Goal: Task Accomplishment & Management: Manage account settings

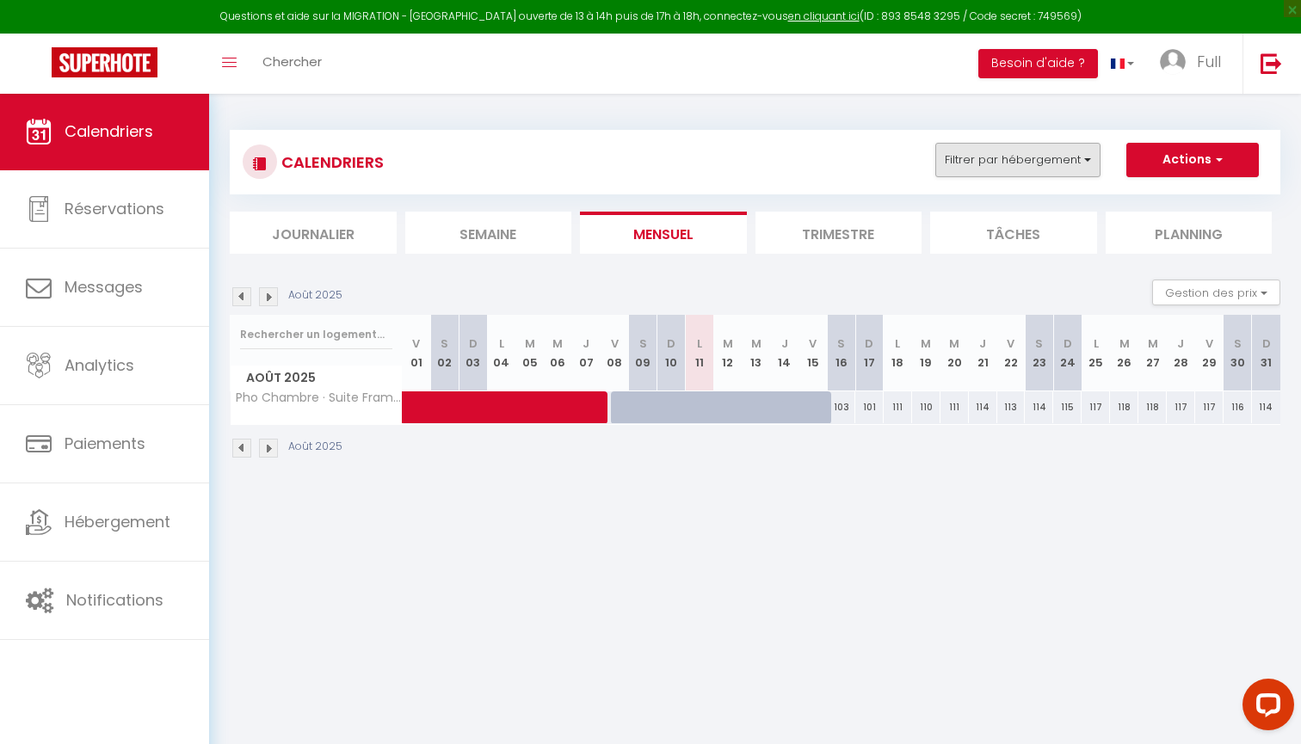
click at [946, 166] on button "Filtrer par hébergement" at bounding box center [1017, 160] width 165 height 34
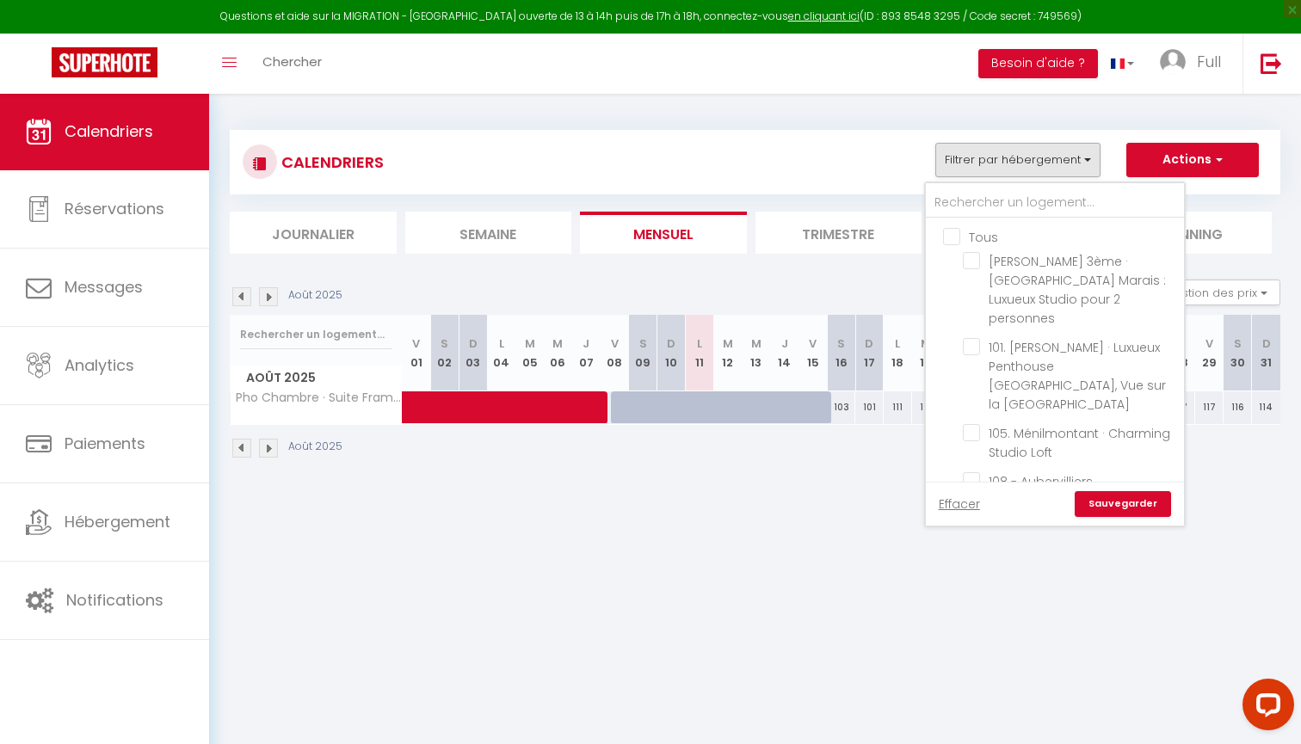
click at [956, 234] on input "Tous" at bounding box center [1072, 235] width 258 height 17
checkbox input "true"
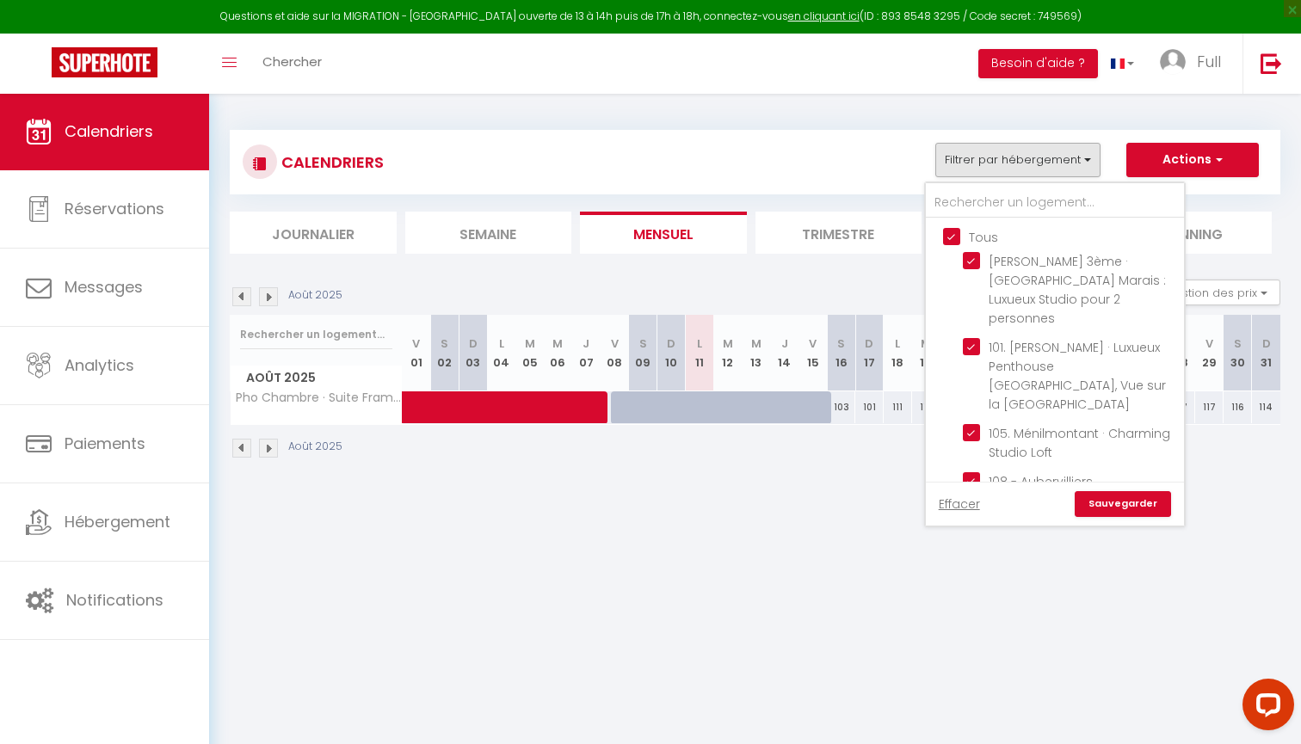
checkbox input "true"
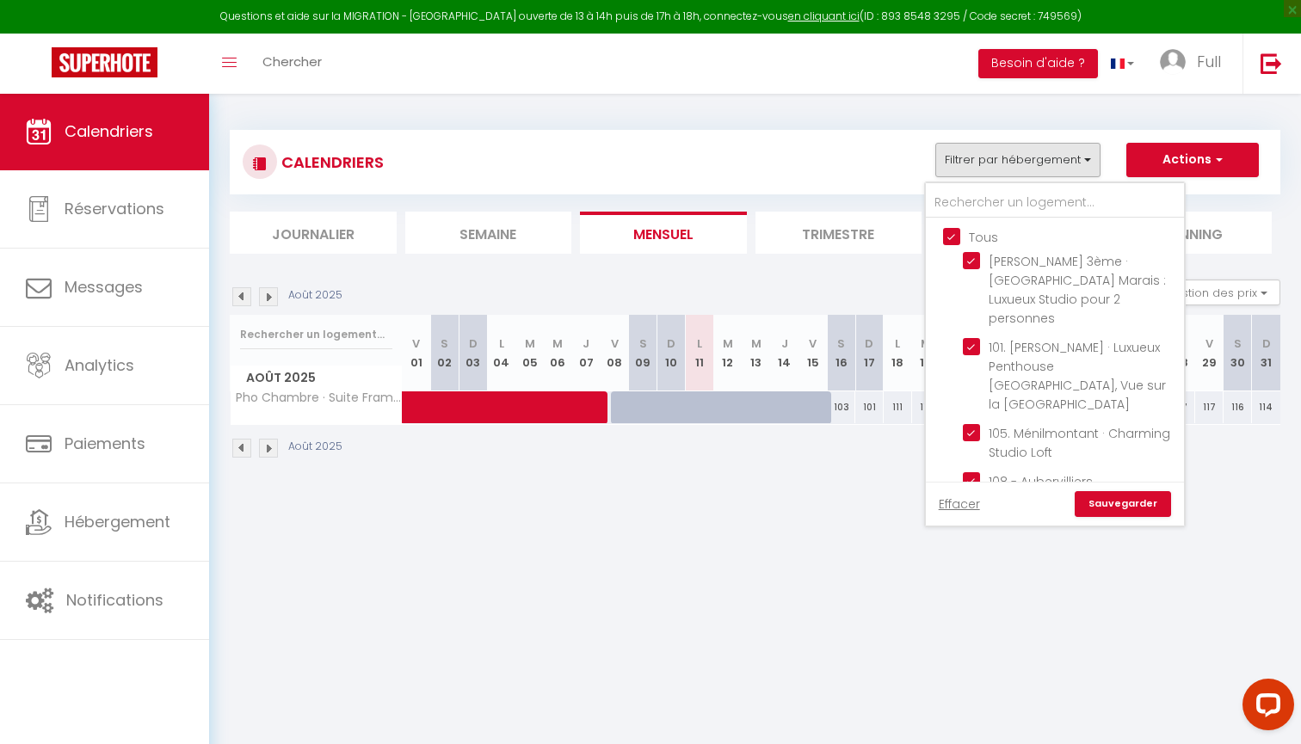
checkbox input "true"
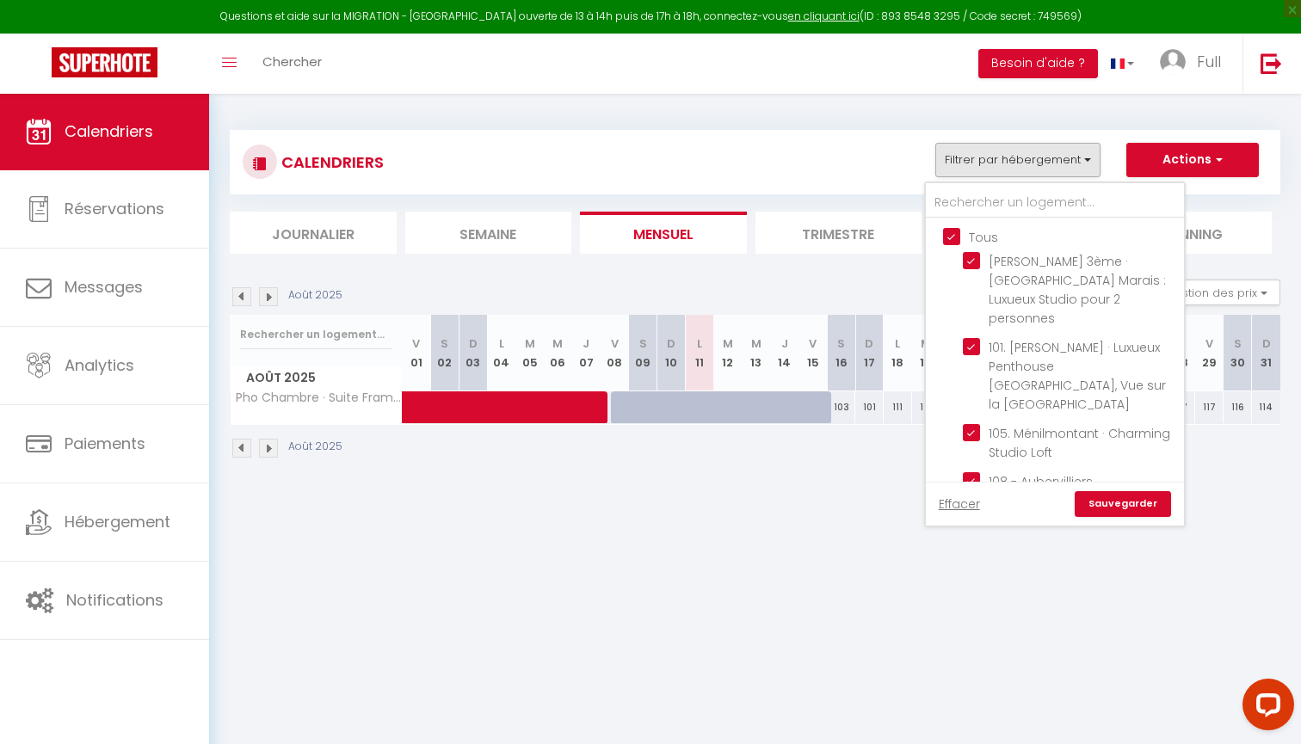
checkbox input "true"
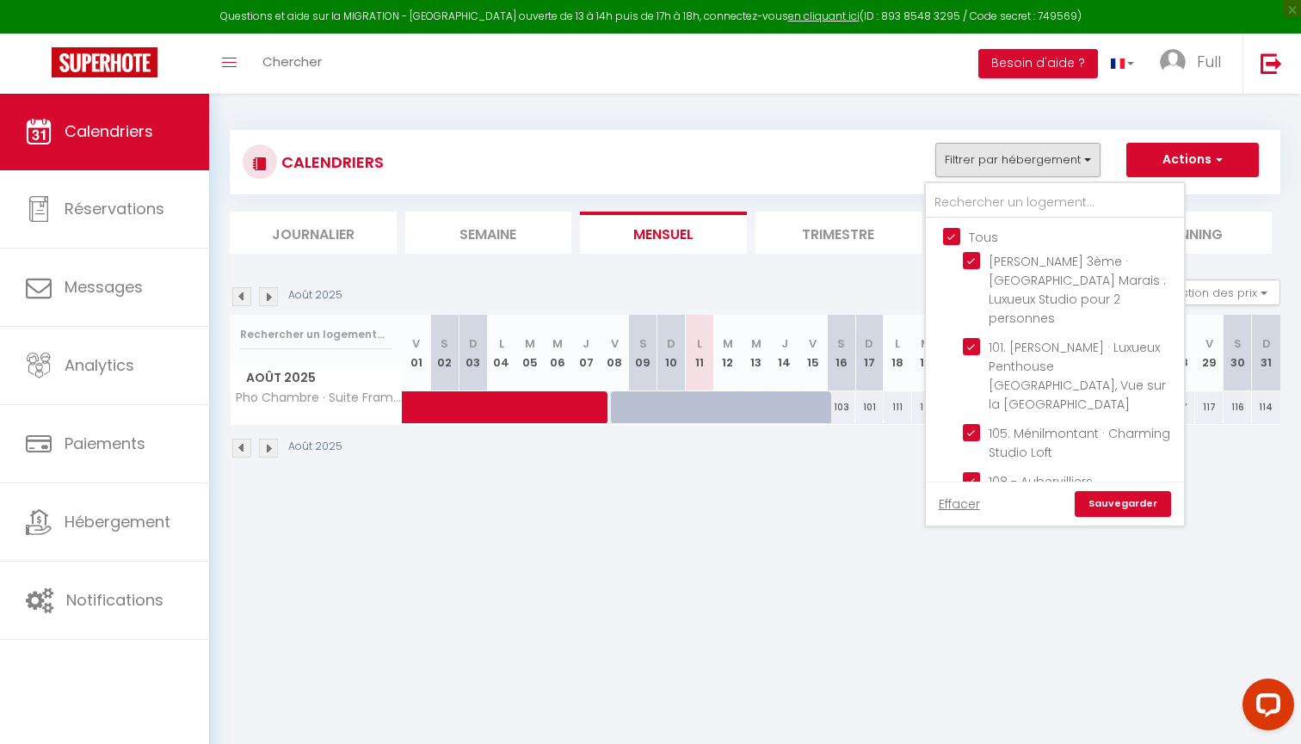
checkbox input "true"
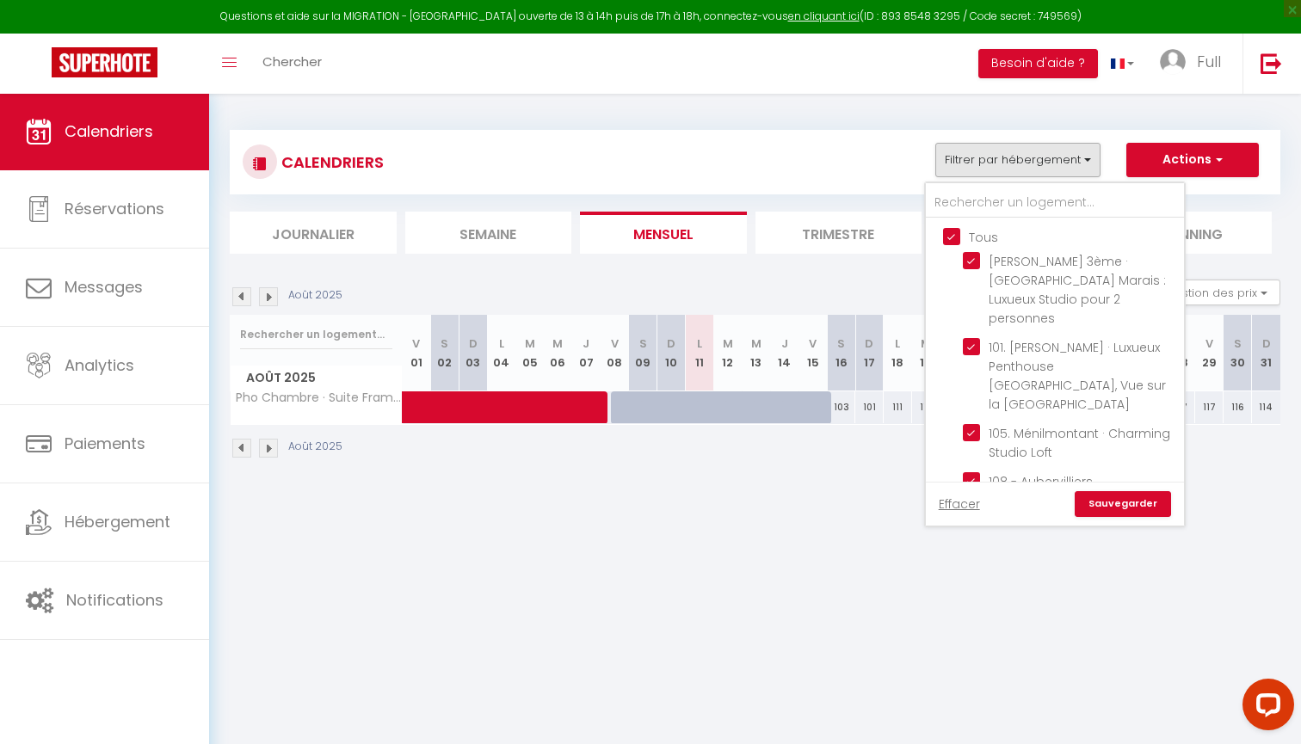
checkbox input "true"
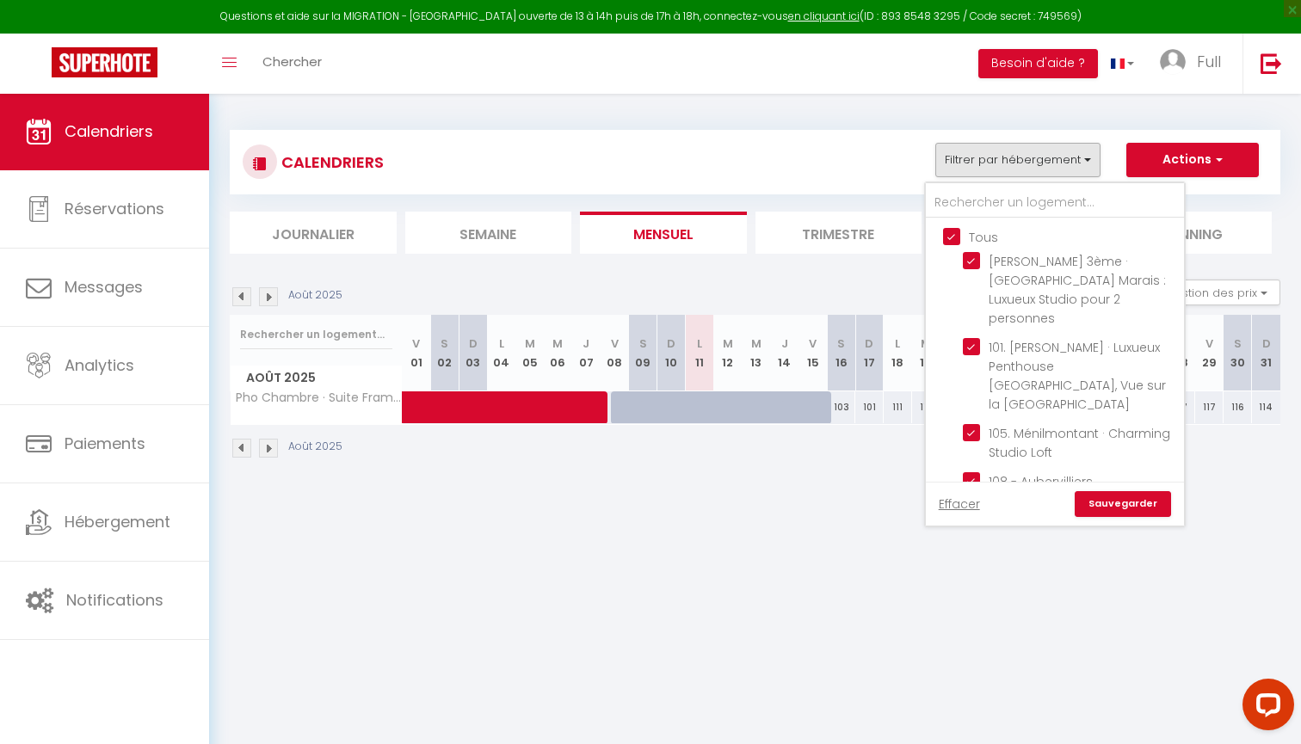
click at [1117, 508] on link "Sauvegarder" at bounding box center [1123, 504] width 96 height 26
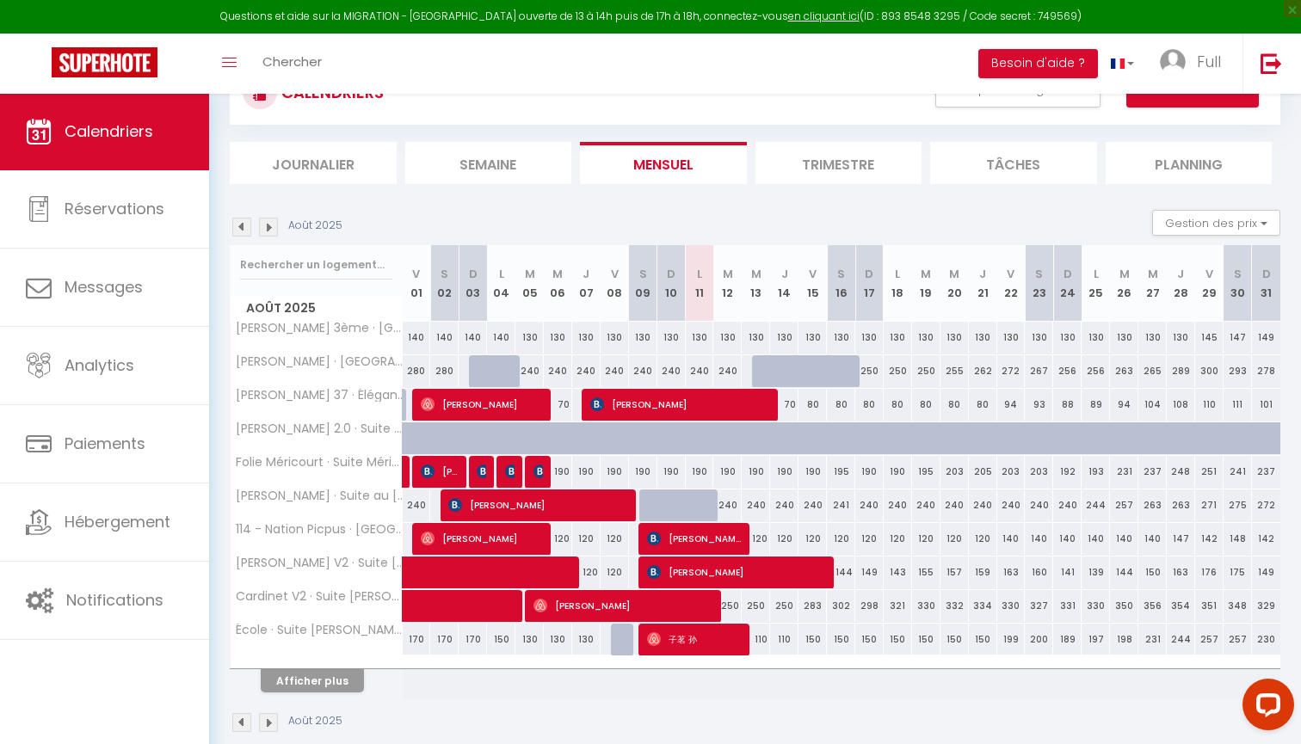
scroll to position [74, 0]
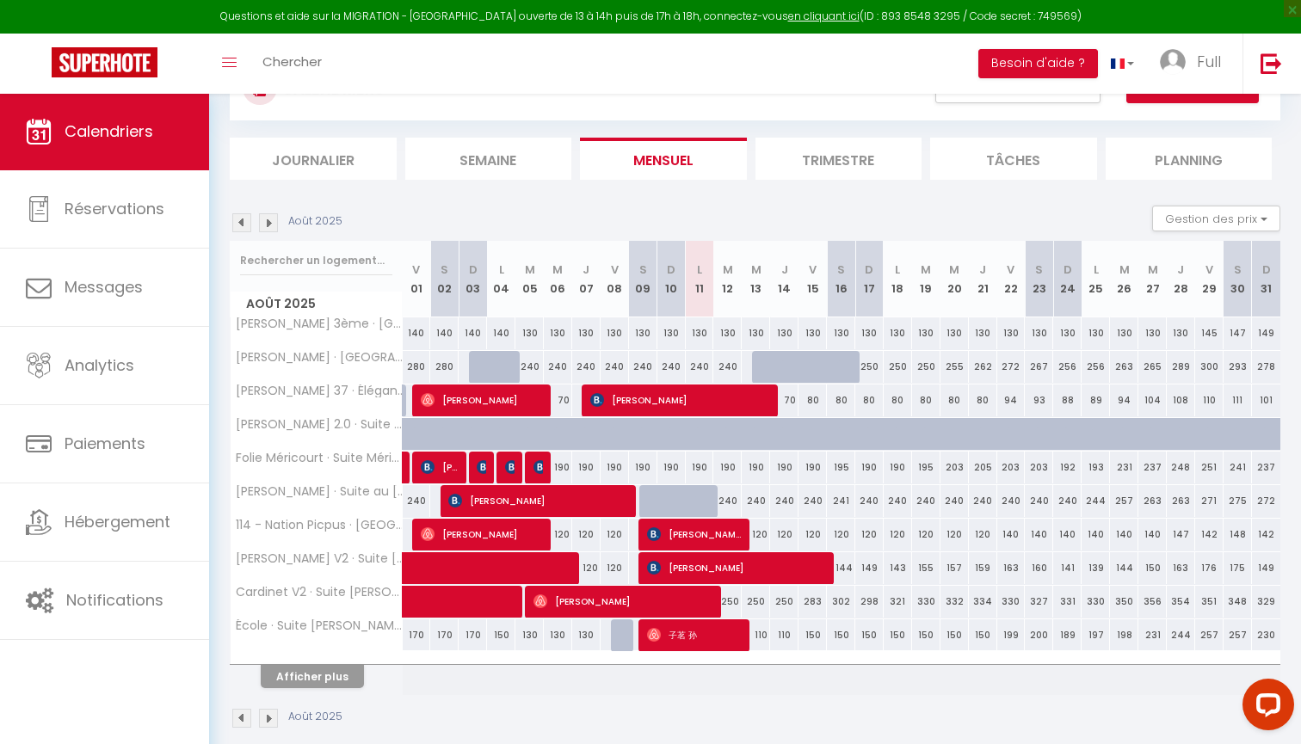
click at [342, 680] on button "Afficher plus" at bounding box center [312, 676] width 103 height 23
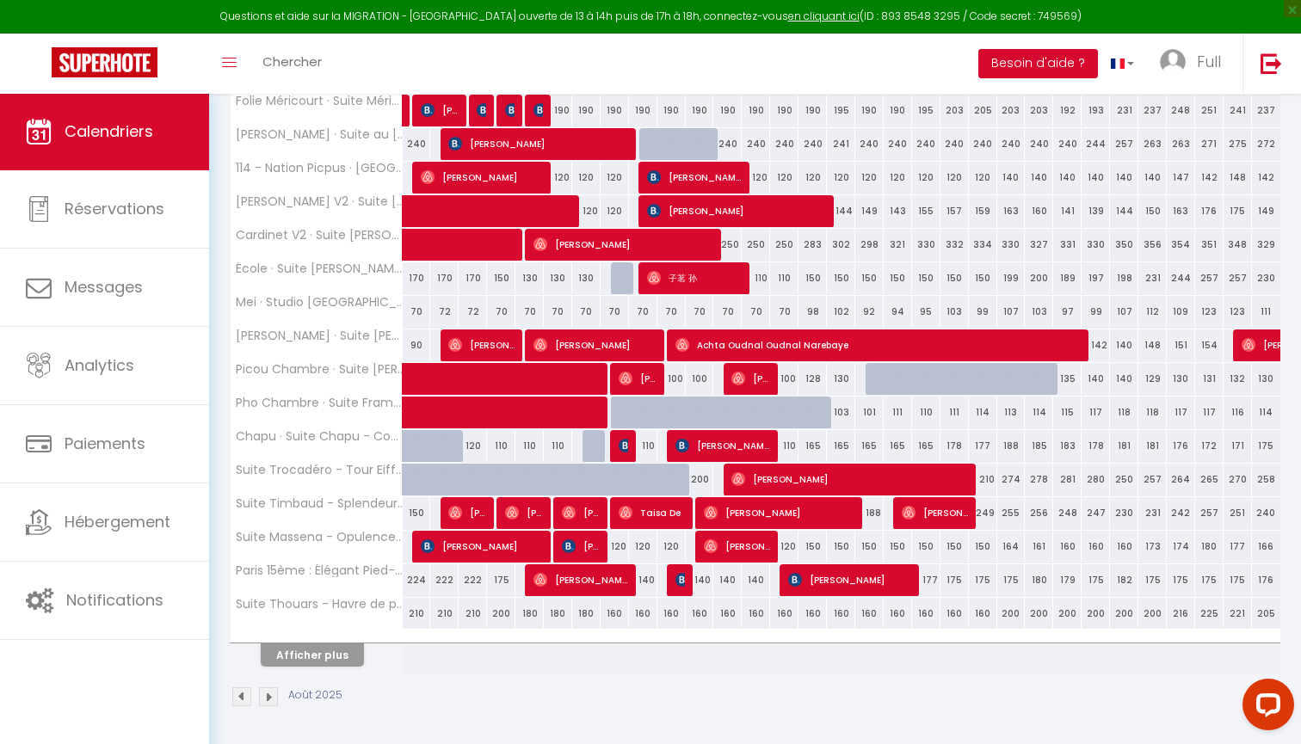
scroll to position [430, 0]
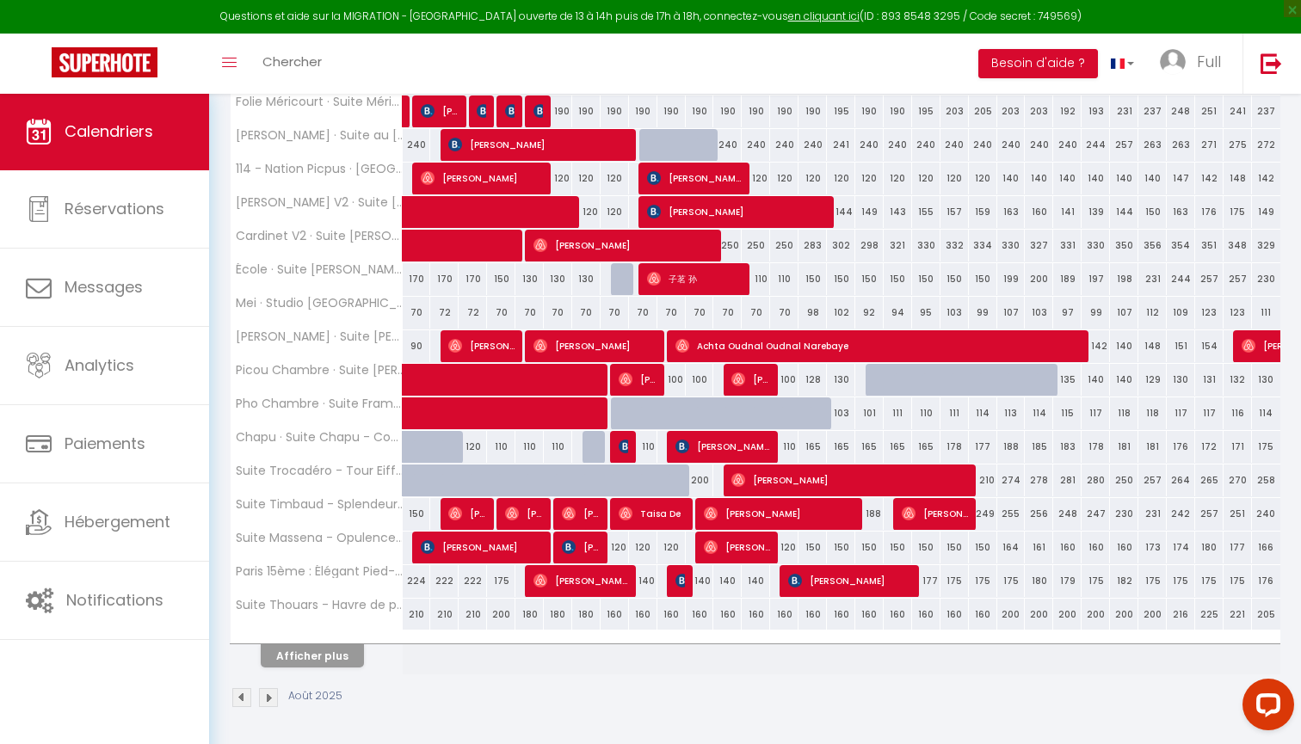
click at [298, 667] on button "Afficher plus" at bounding box center [312, 655] width 103 height 23
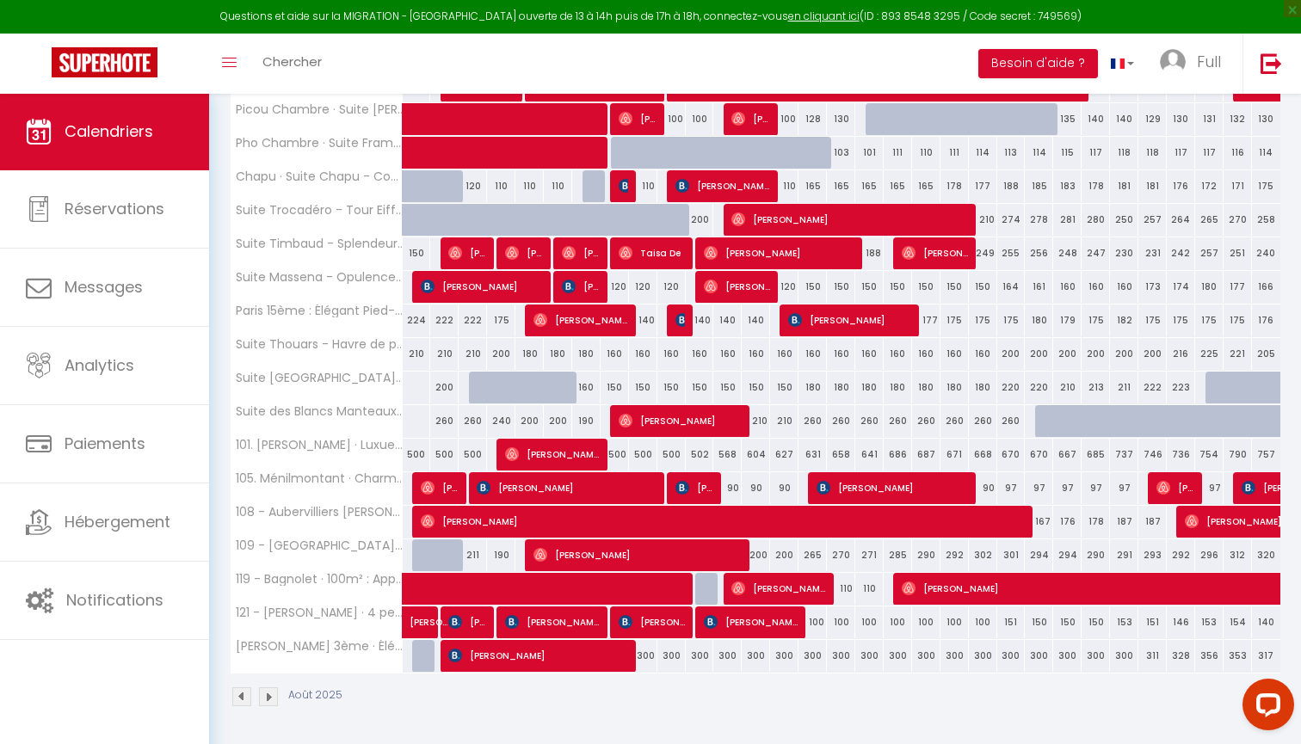
scroll to position [690, 0]
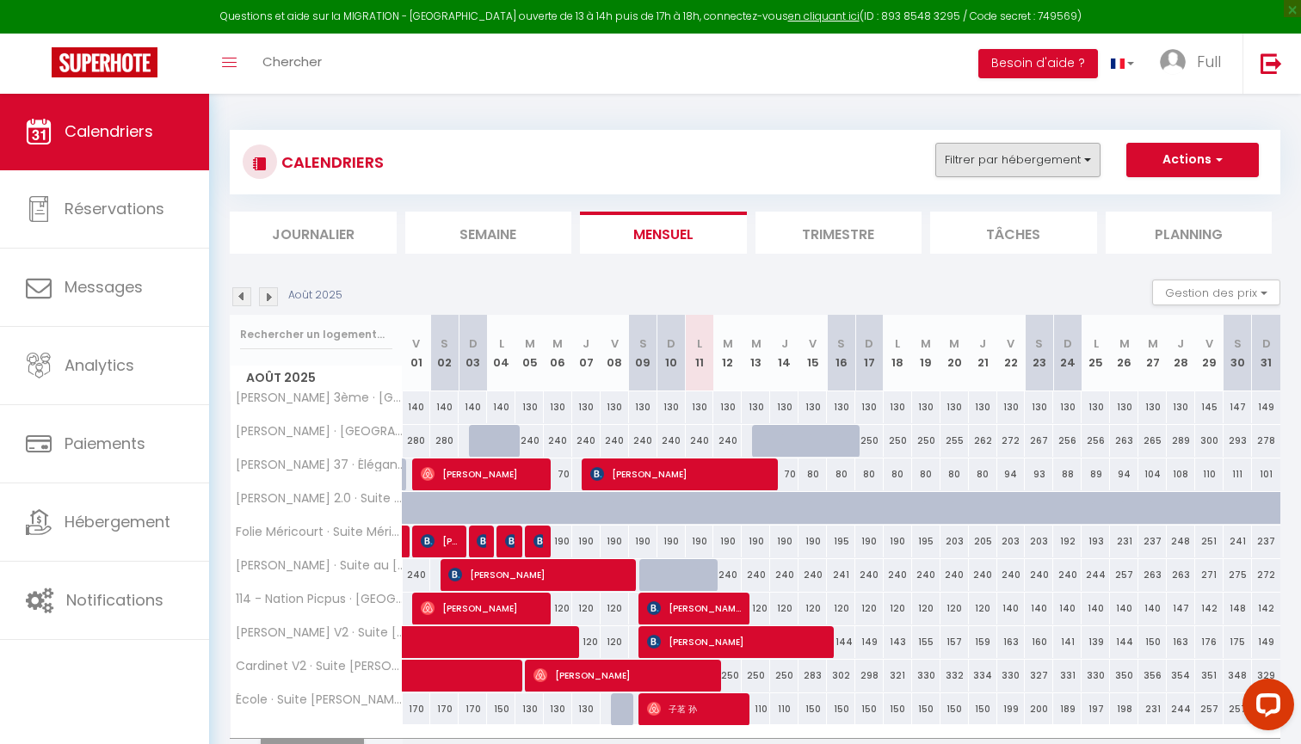
click at [1049, 171] on button "Filtrer par hébergement" at bounding box center [1017, 160] width 165 height 34
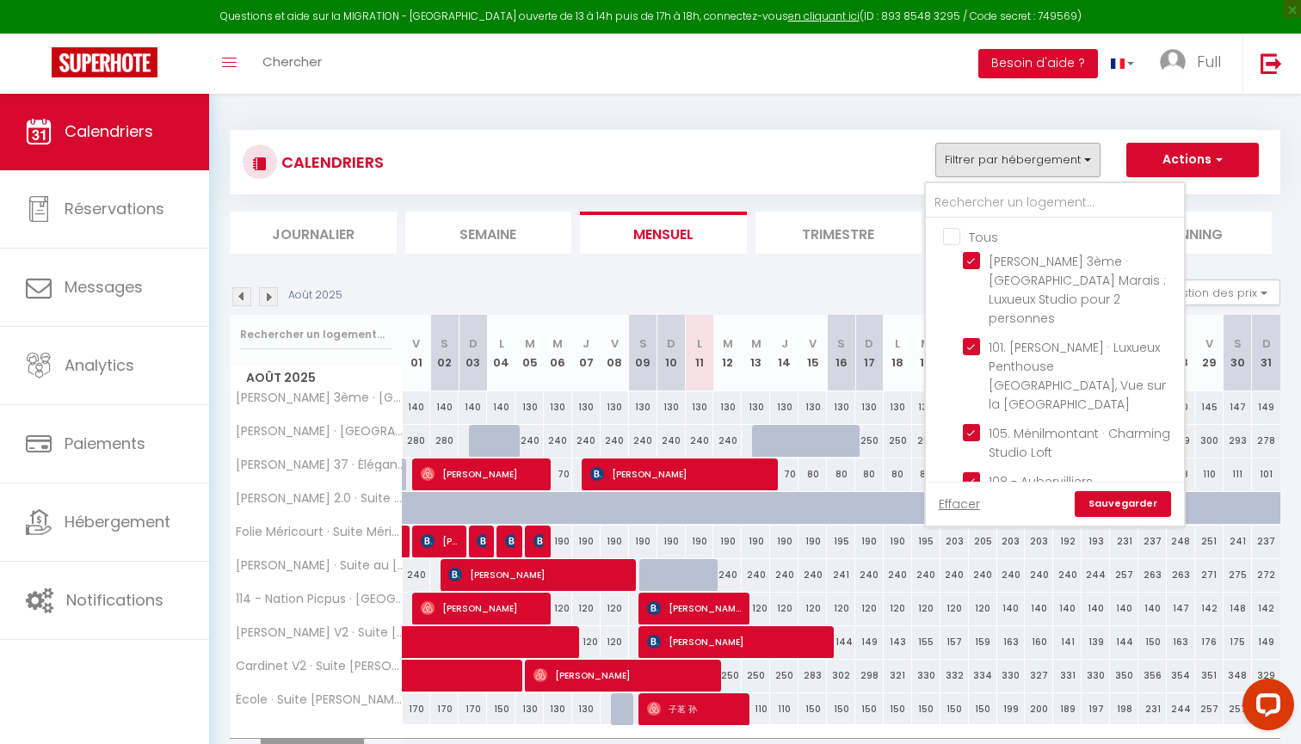
click at [956, 230] on input "Tous" at bounding box center [1072, 235] width 258 height 17
click at [956, 237] on input "Tous" at bounding box center [1072, 235] width 258 height 17
checkbox input "false"
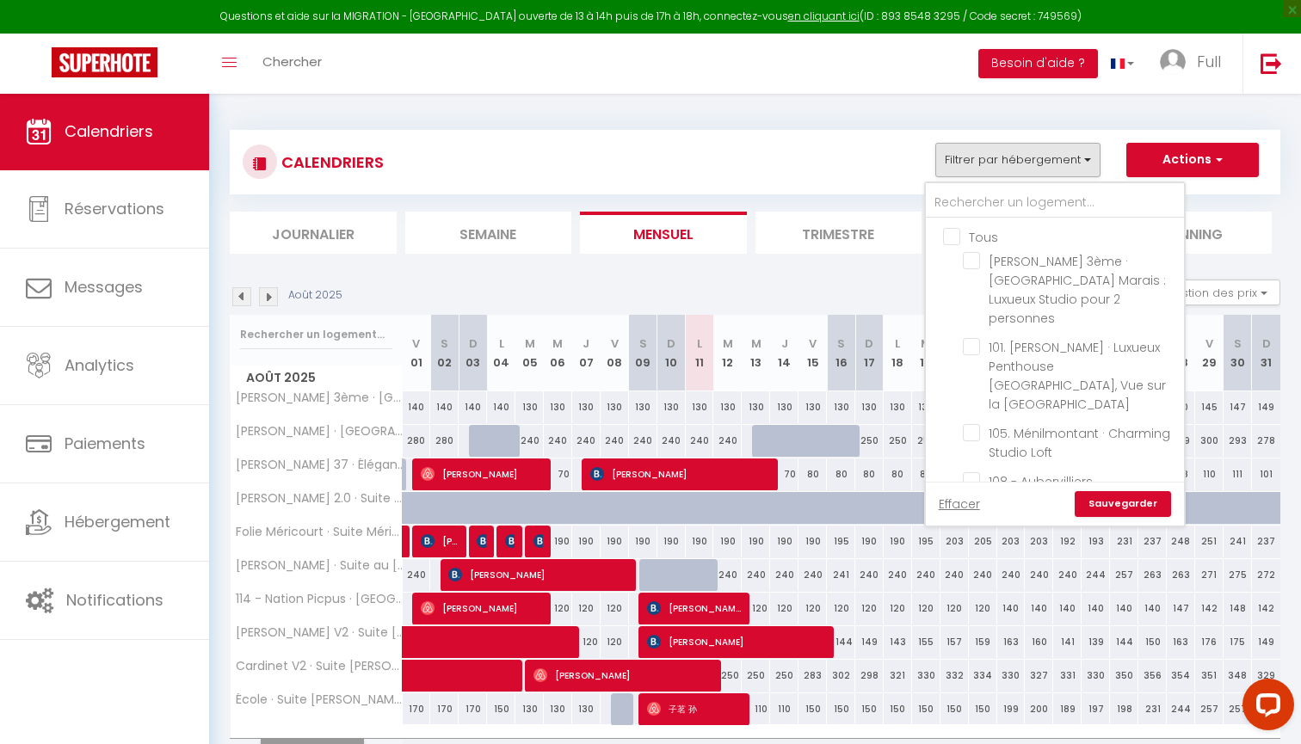
checkbox input "false"
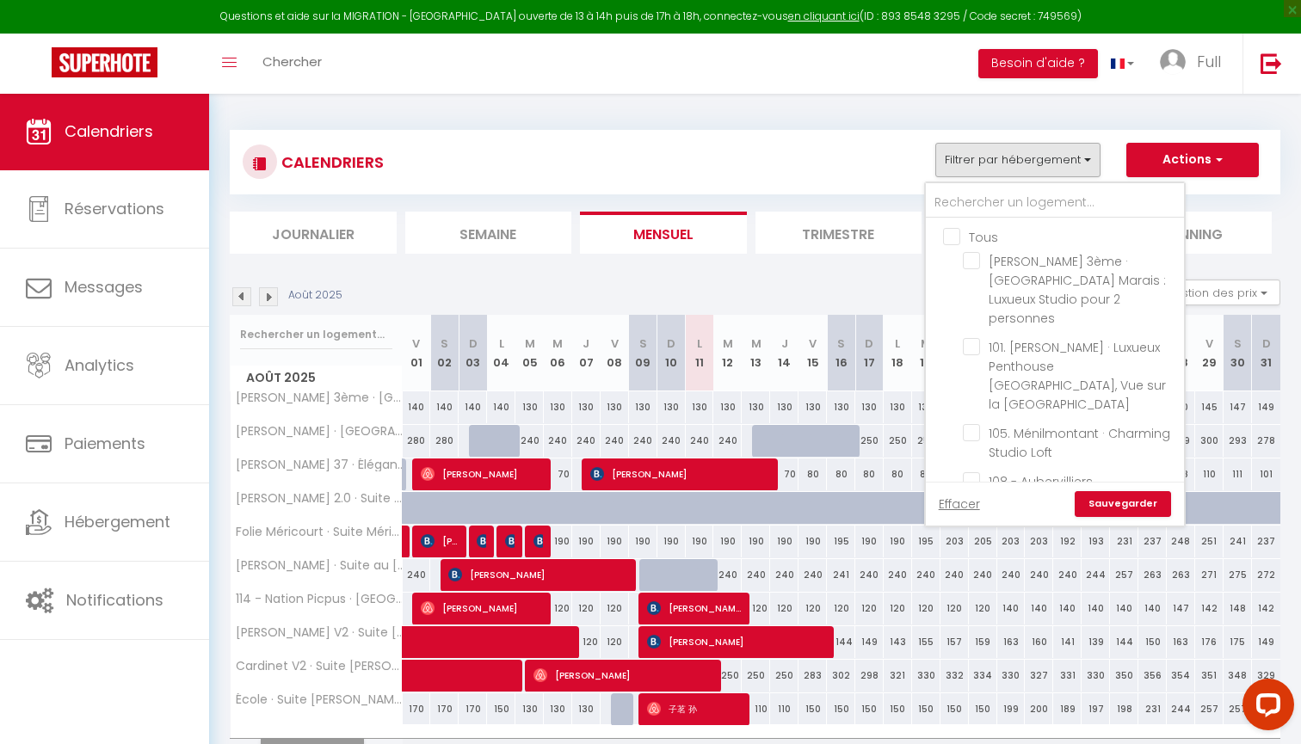
checkbox input "false"
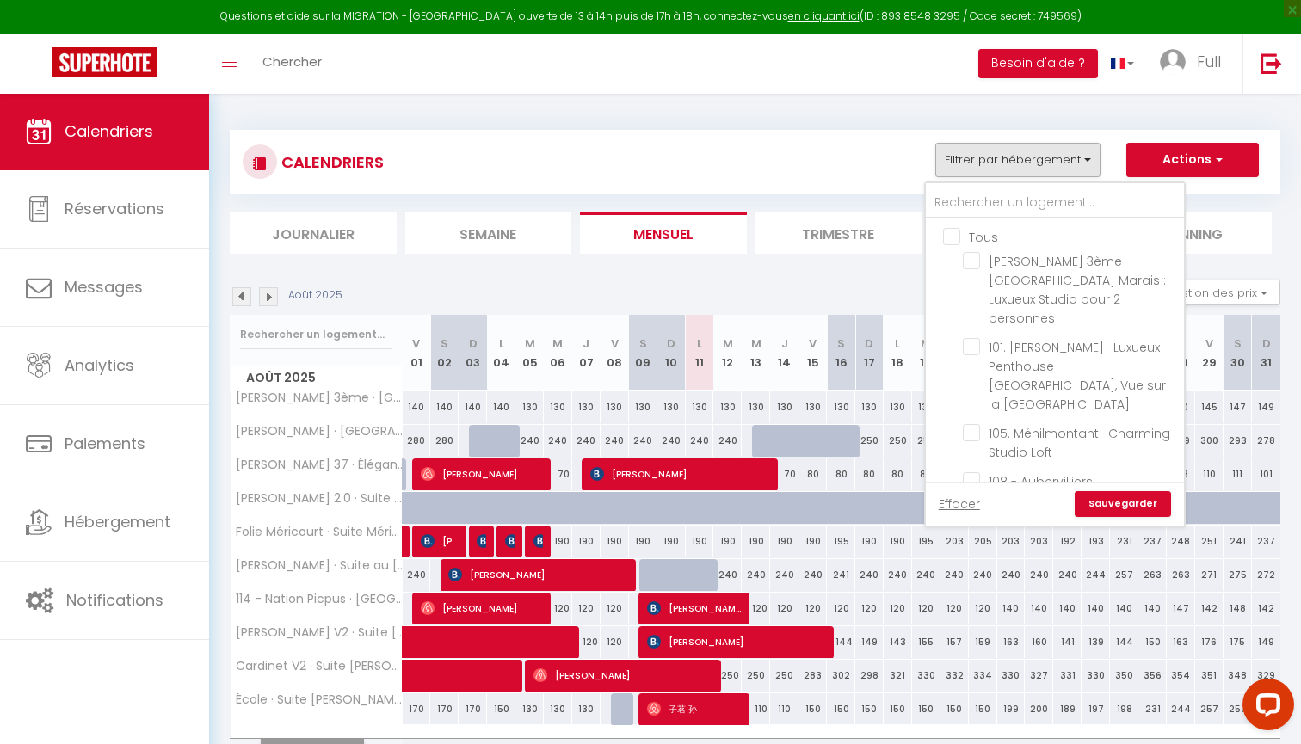
checkbox input "false"
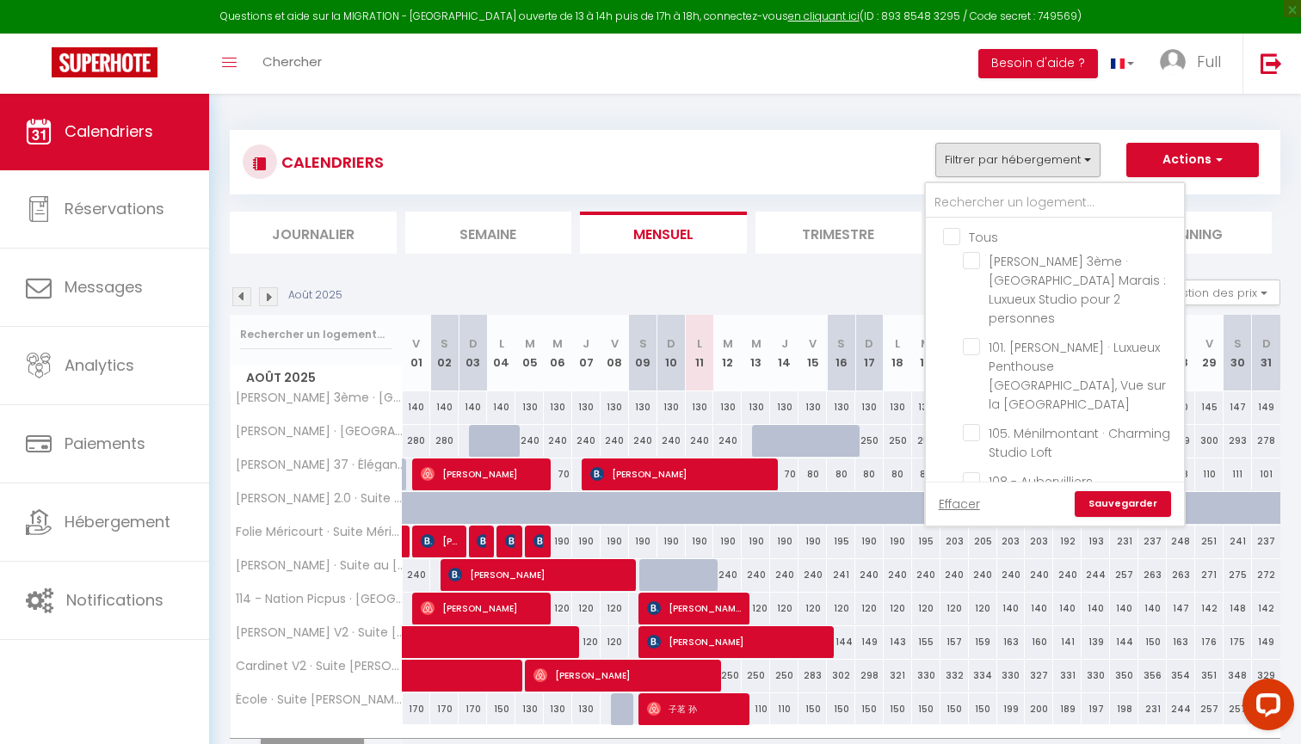
checkbox input "false"
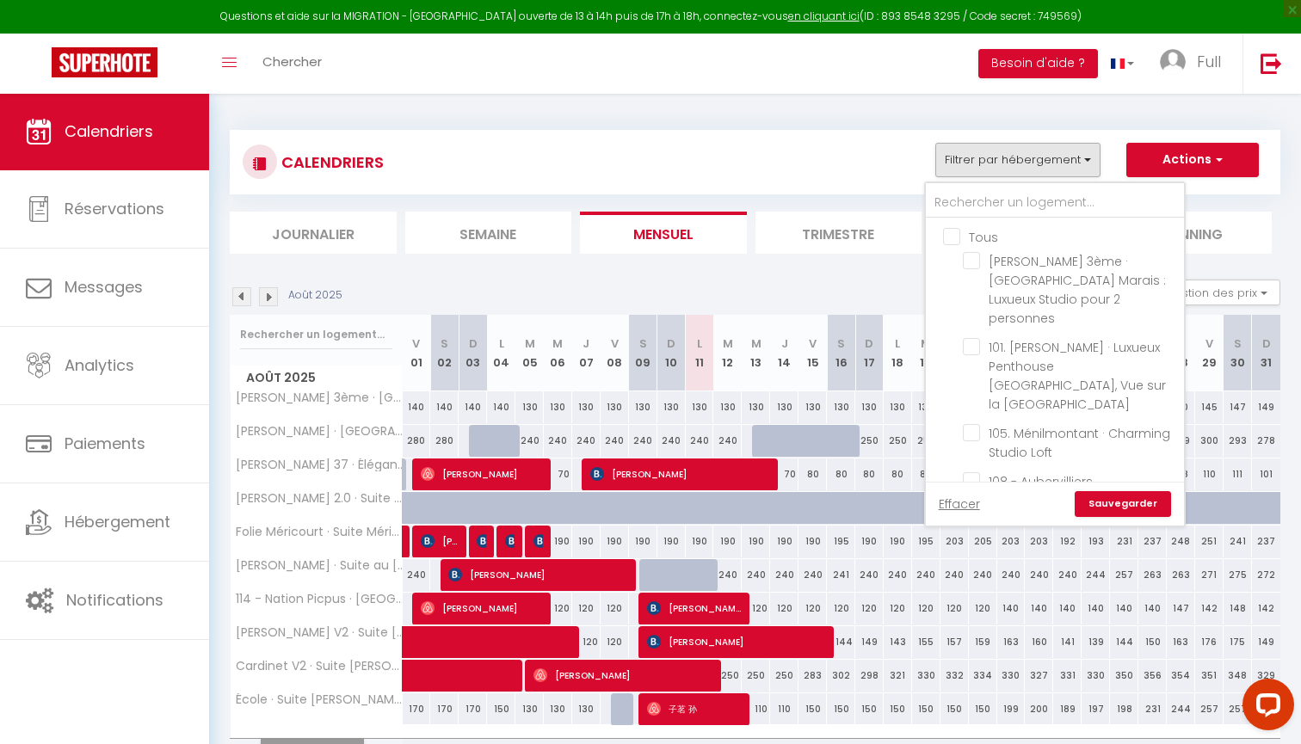
checkbox input "false"
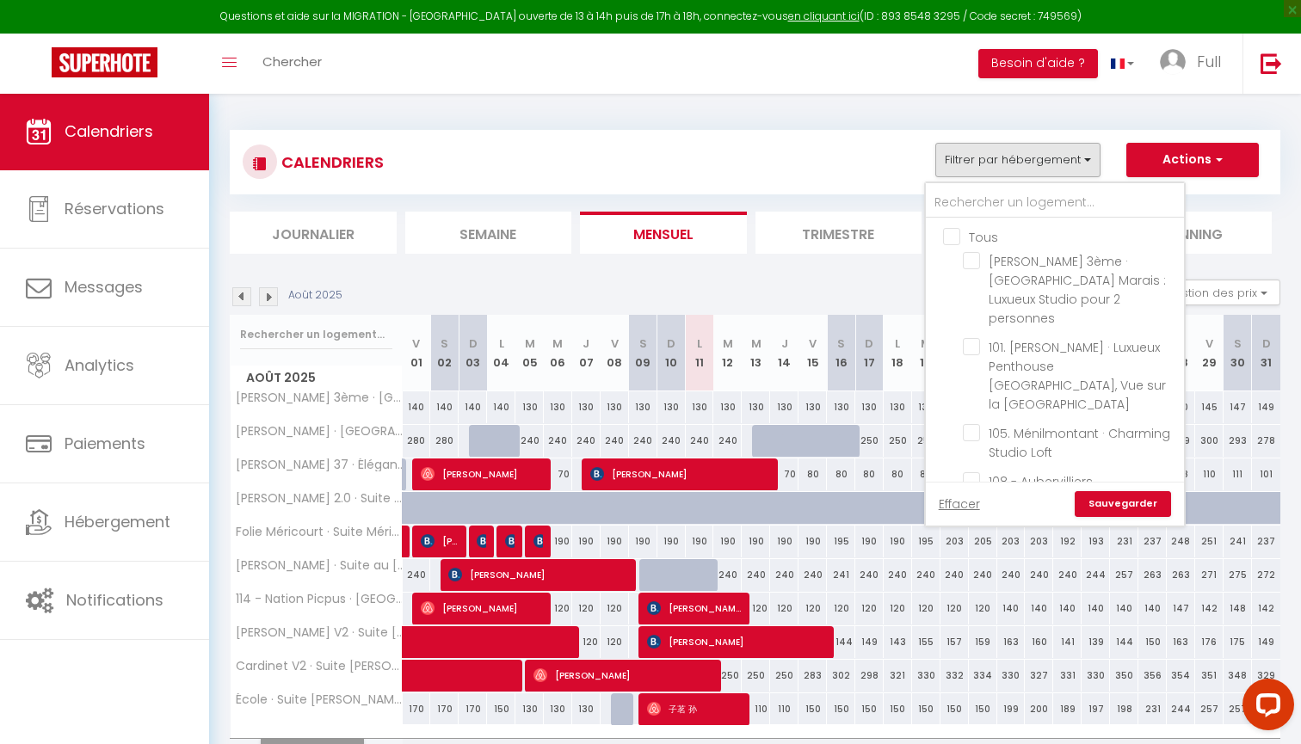
checkbox input "false"
click at [962, 206] on input "text" at bounding box center [1055, 203] width 258 height 31
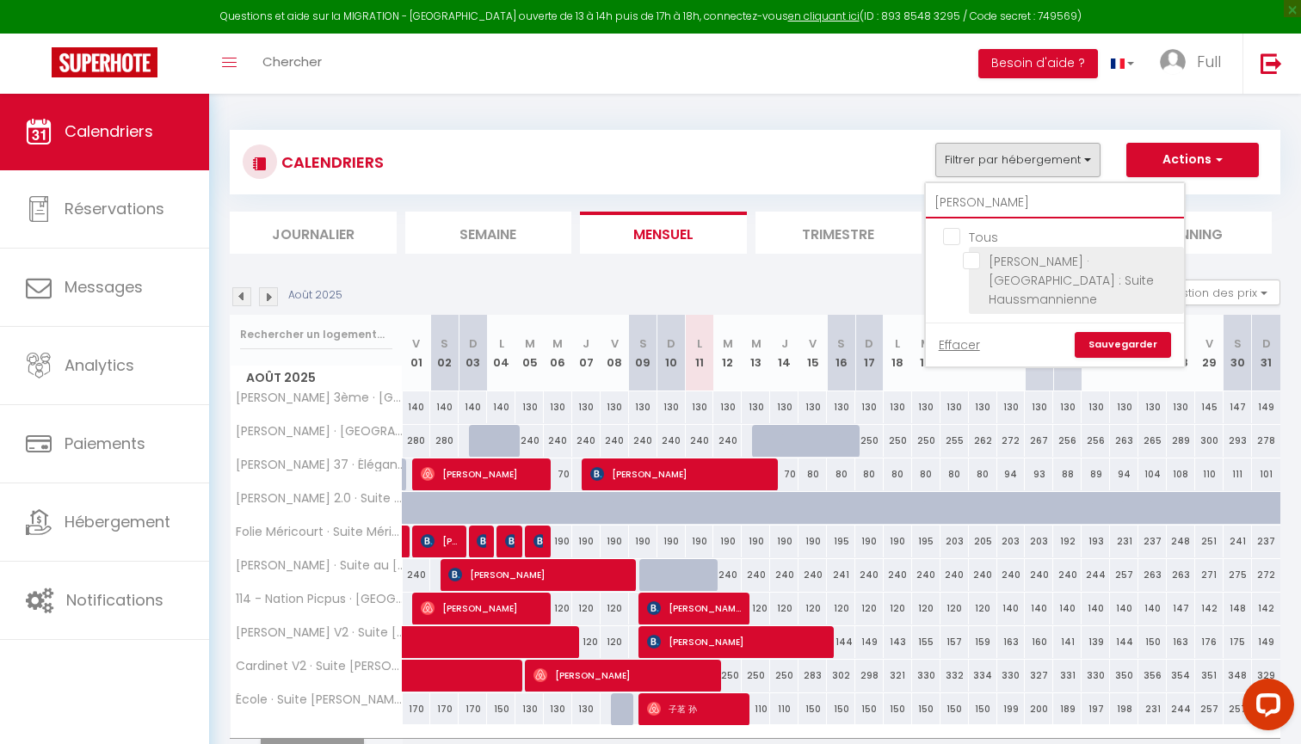
type input "jean"
click at [978, 264] on input "[PERSON_NAME] · [GEOGRAPHIC_DATA] : Suite Haussmannienne" at bounding box center [1070, 260] width 215 height 17
checkbox input "true"
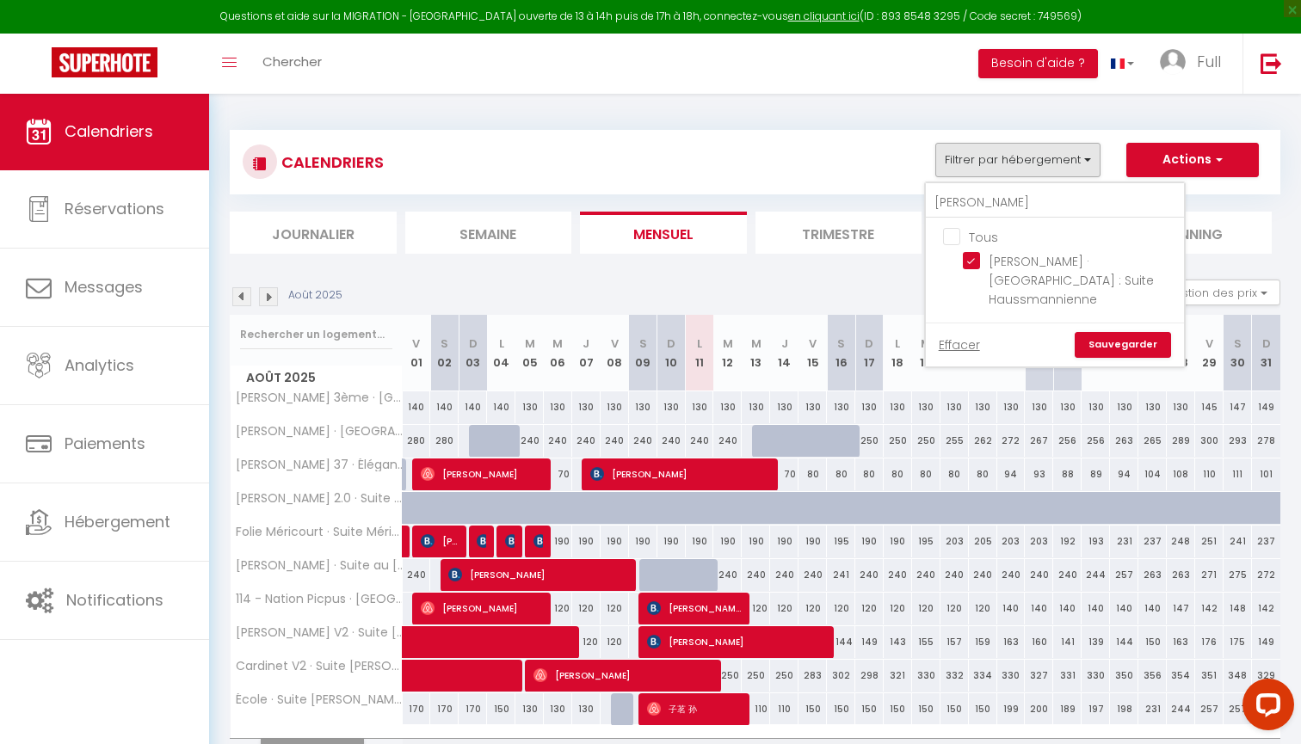
click at [1138, 340] on link "Sauvegarder" at bounding box center [1123, 345] width 96 height 26
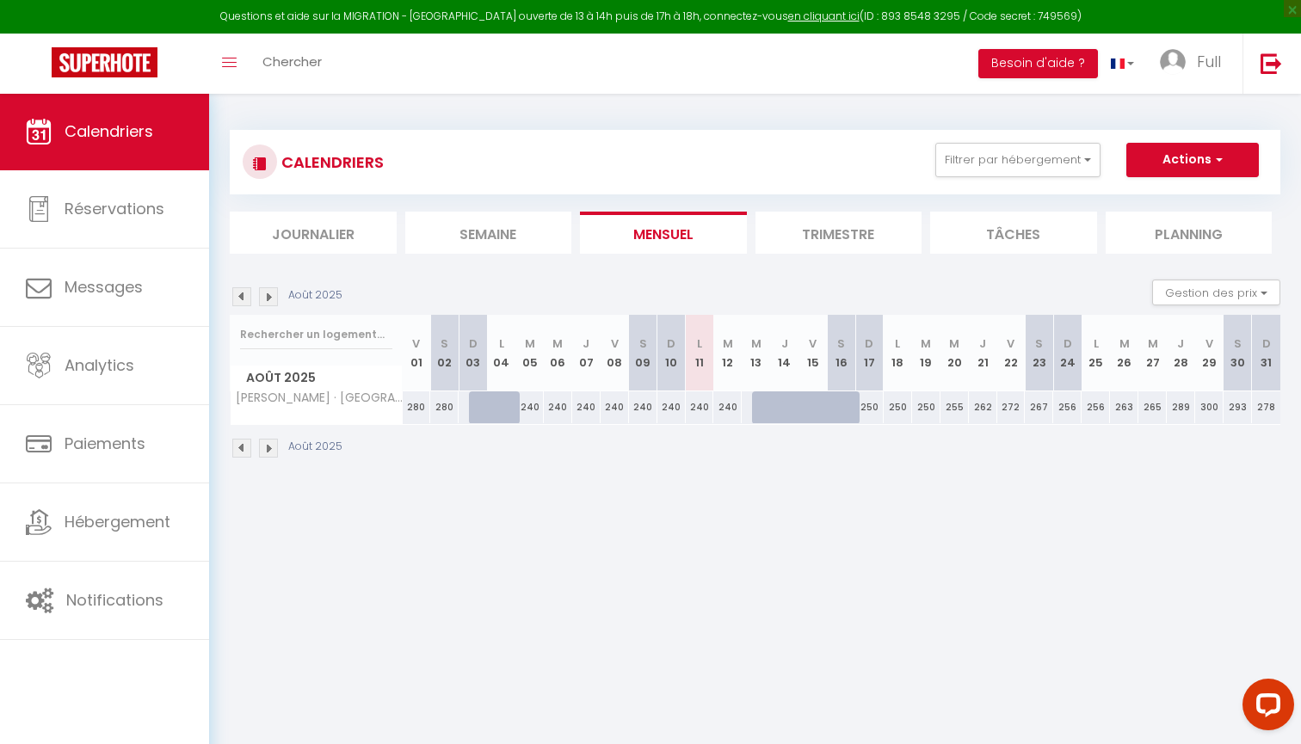
click at [700, 407] on div "240" at bounding box center [700, 407] width 28 height 32
type input "240"
type input "Lun 11 Août 2025"
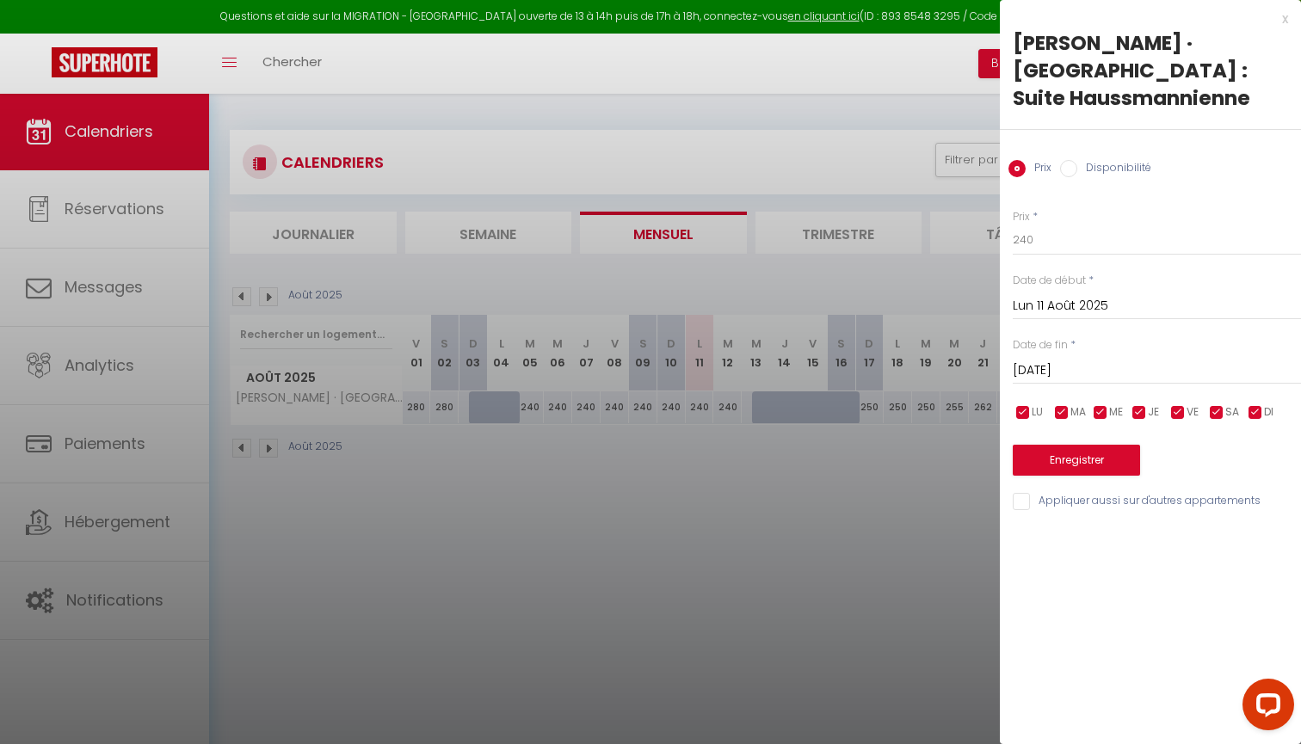
click at [1098, 370] on input "[DATE]" at bounding box center [1157, 371] width 288 height 22
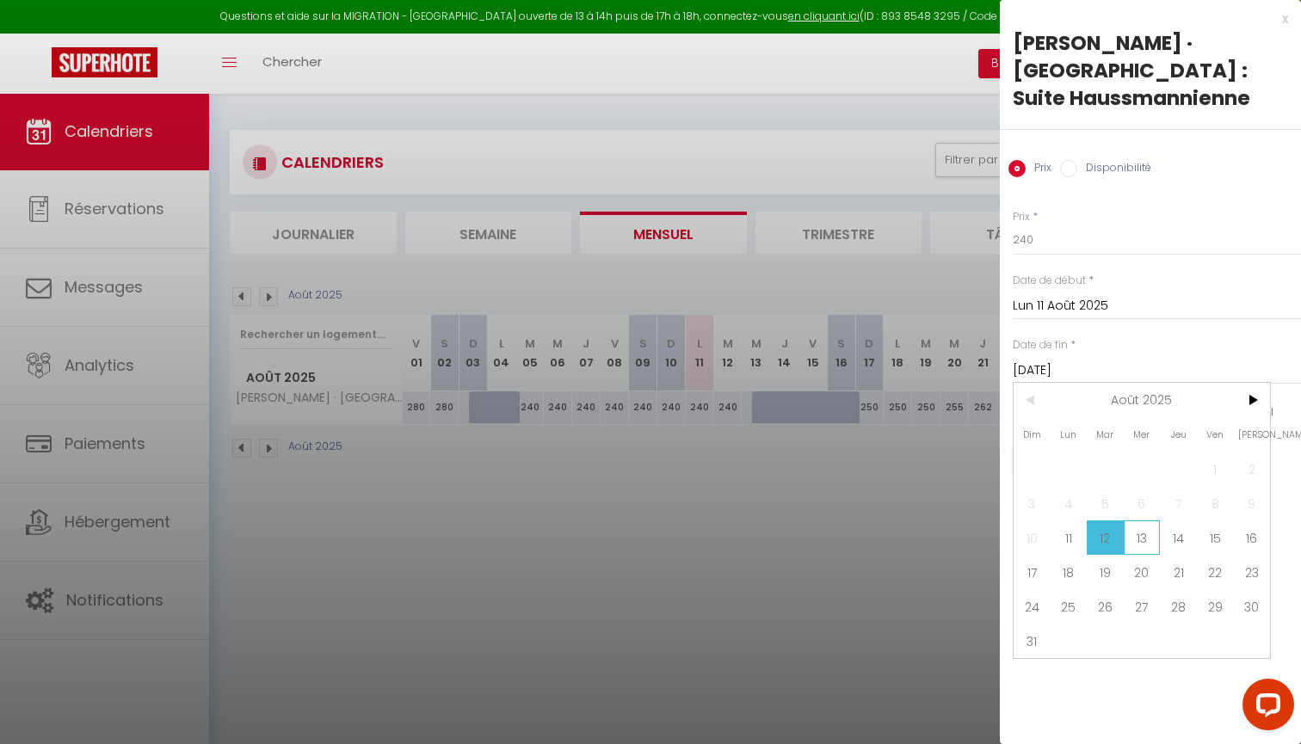
click at [1142, 545] on span "13" at bounding box center [1142, 538] width 37 height 34
type input "Mer 13 Août 2025"
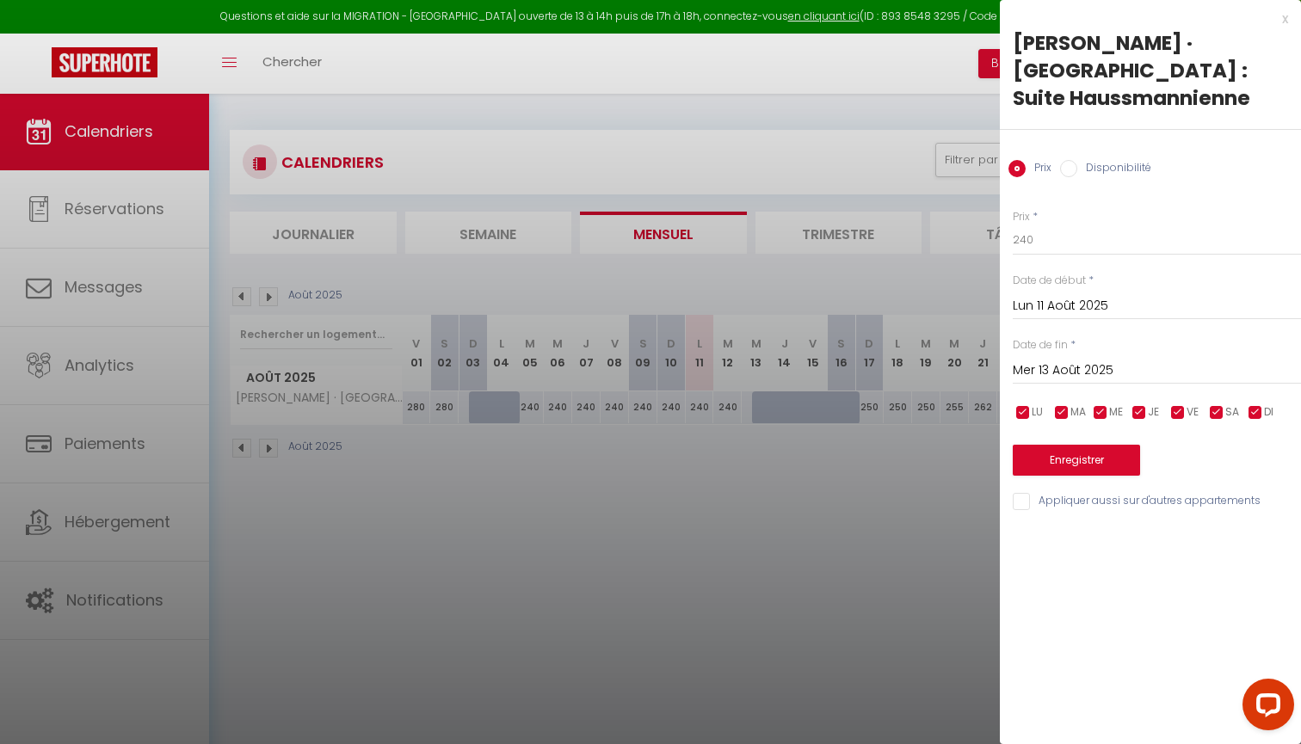
click at [1072, 172] on input "Disponibilité" at bounding box center [1068, 168] width 17 height 17
radio input "true"
radio input "false"
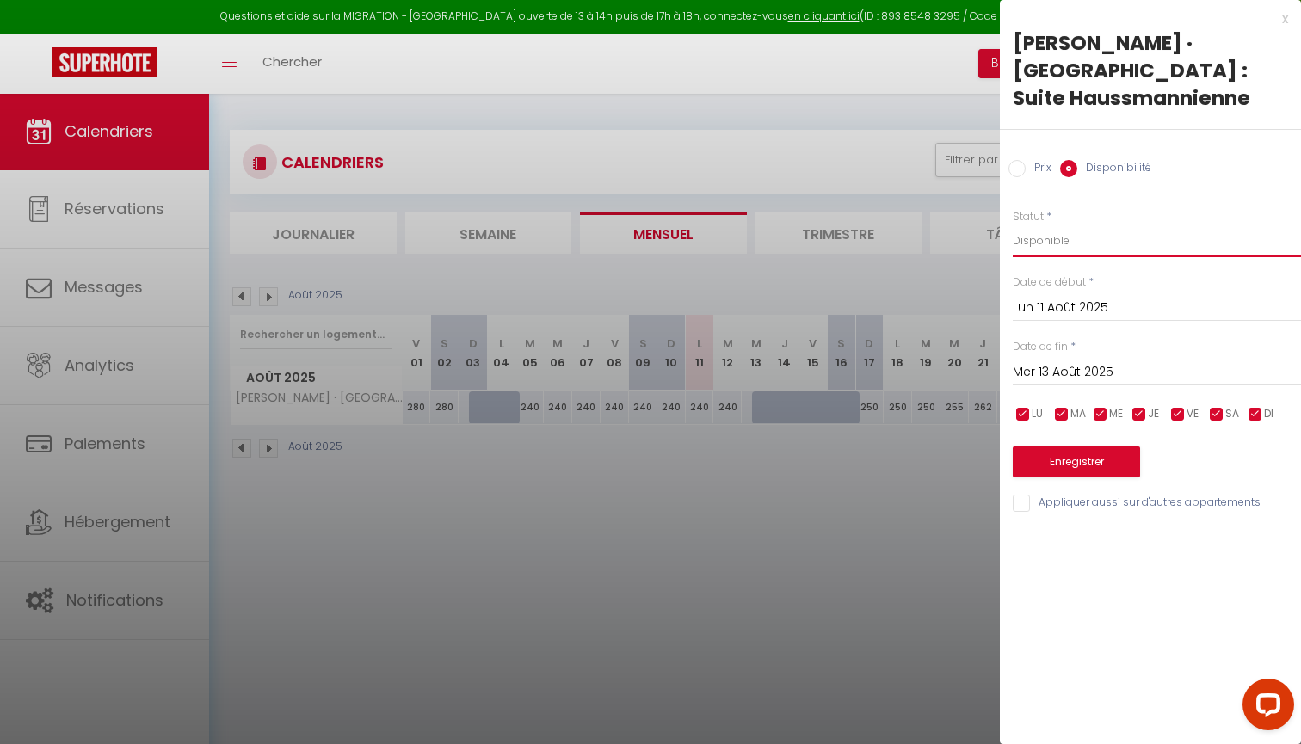
select select "0"
click at [1087, 473] on button "Enregistrer" at bounding box center [1076, 462] width 127 height 31
